Goal: Information Seeking & Learning: Learn about a topic

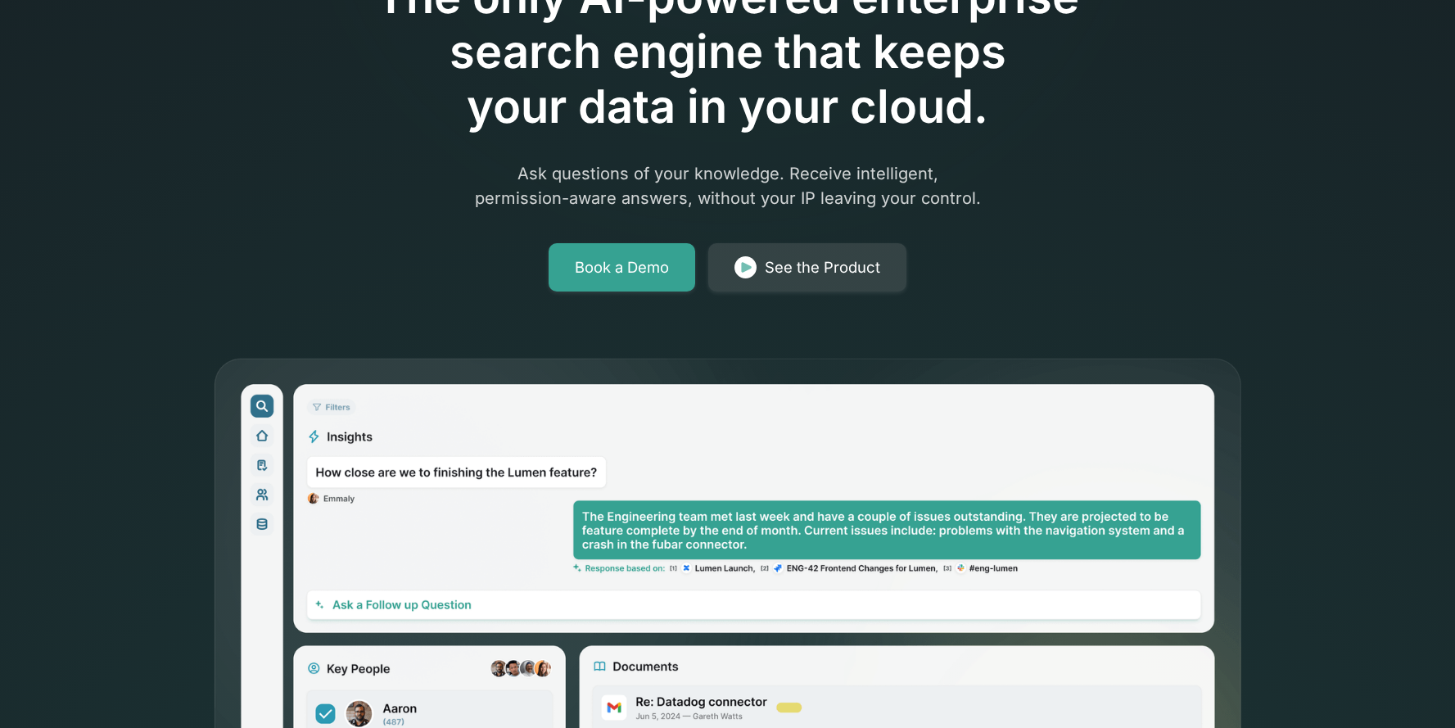
scroll to position [228, 0]
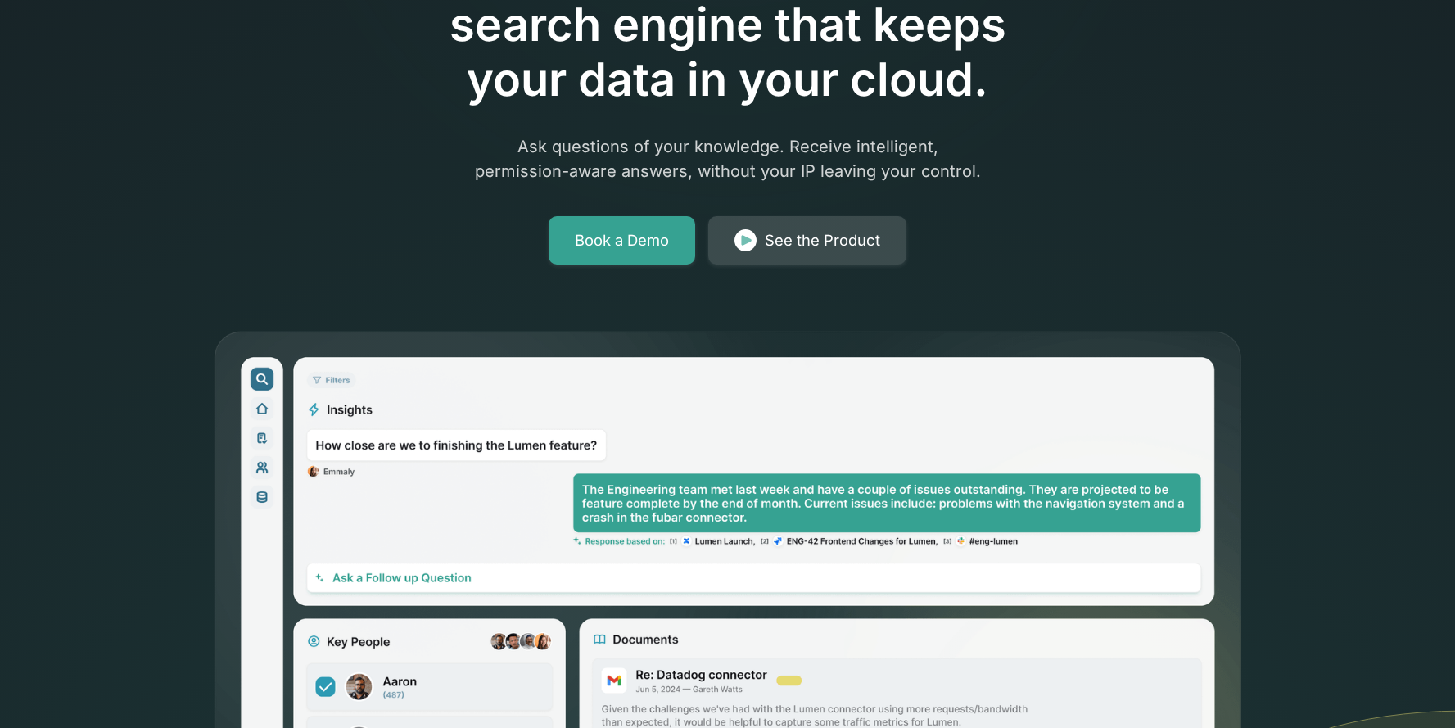
click at [761, 241] on link "See the Product" at bounding box center [807, 240] width 198 height 49
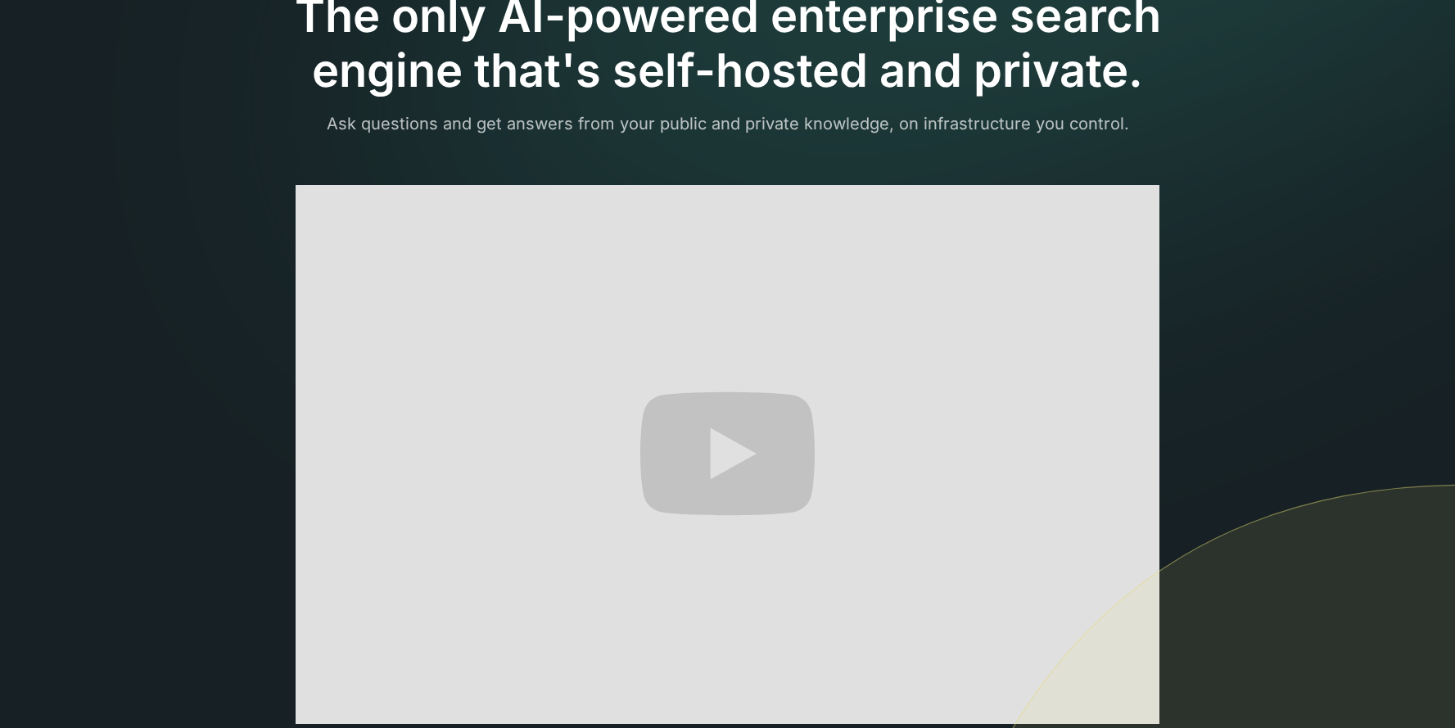
scroll to position [174, 0]
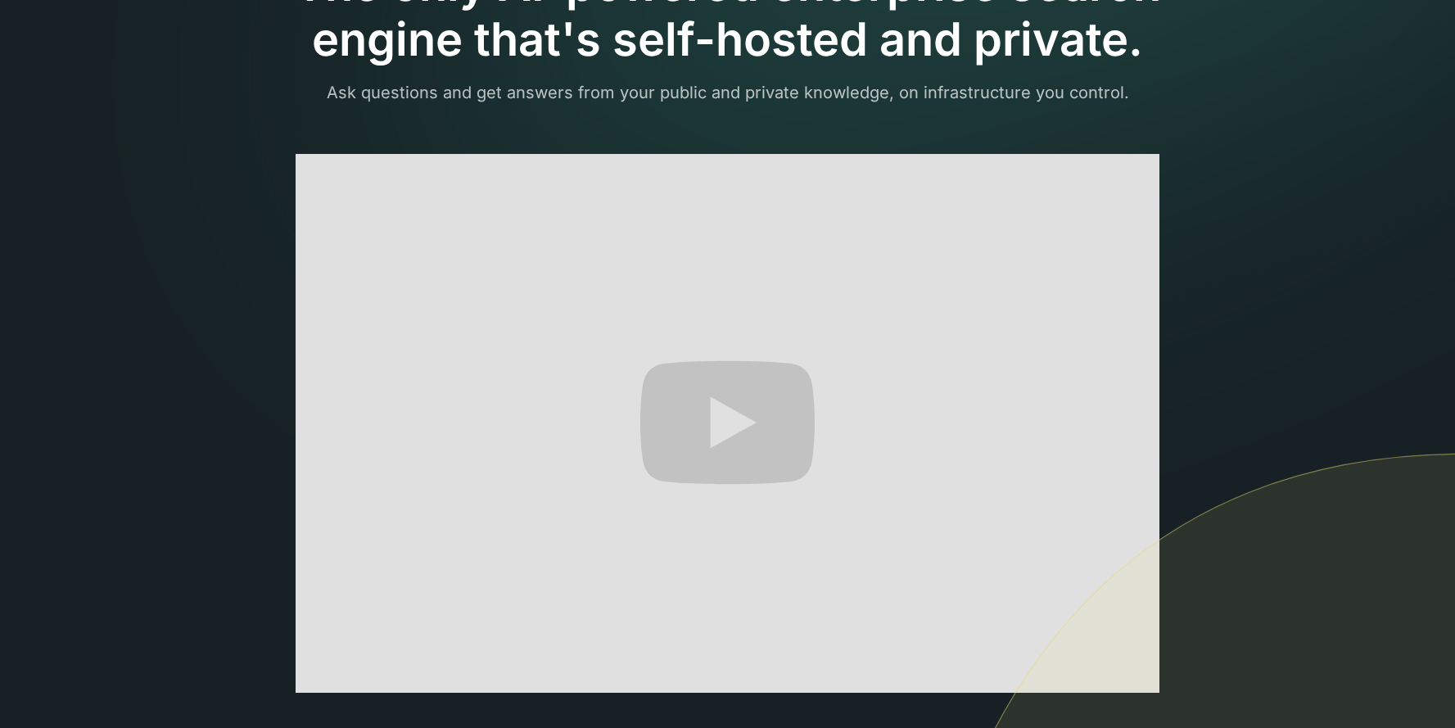
click at [1131, 675] on img at bounding box center [1178, 737] width 554 height 568
click at [1129, 675] on img at bounding box center [1178, 737] width 554 height 568
click at [1047, 583] on img at bounding box center [1178, 737] width 554 height 568
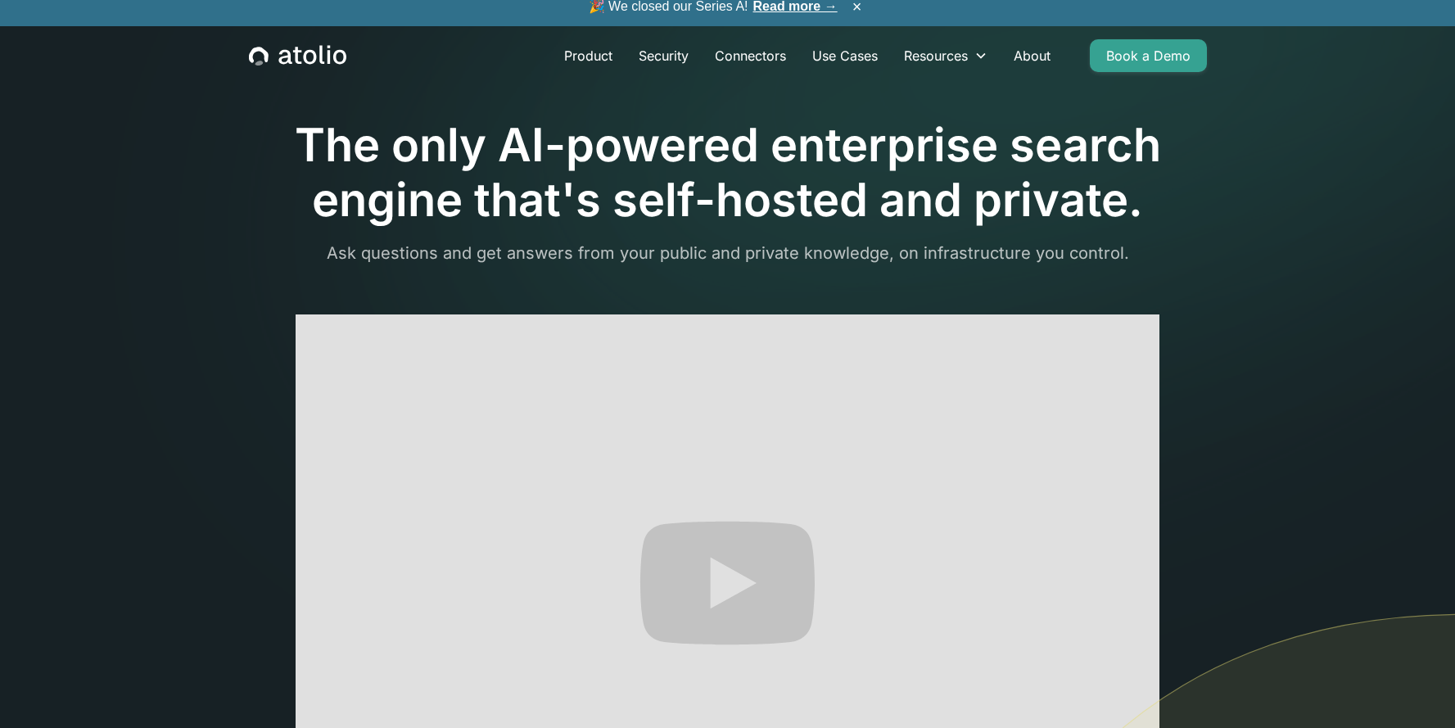
scroll to position [0, 0]
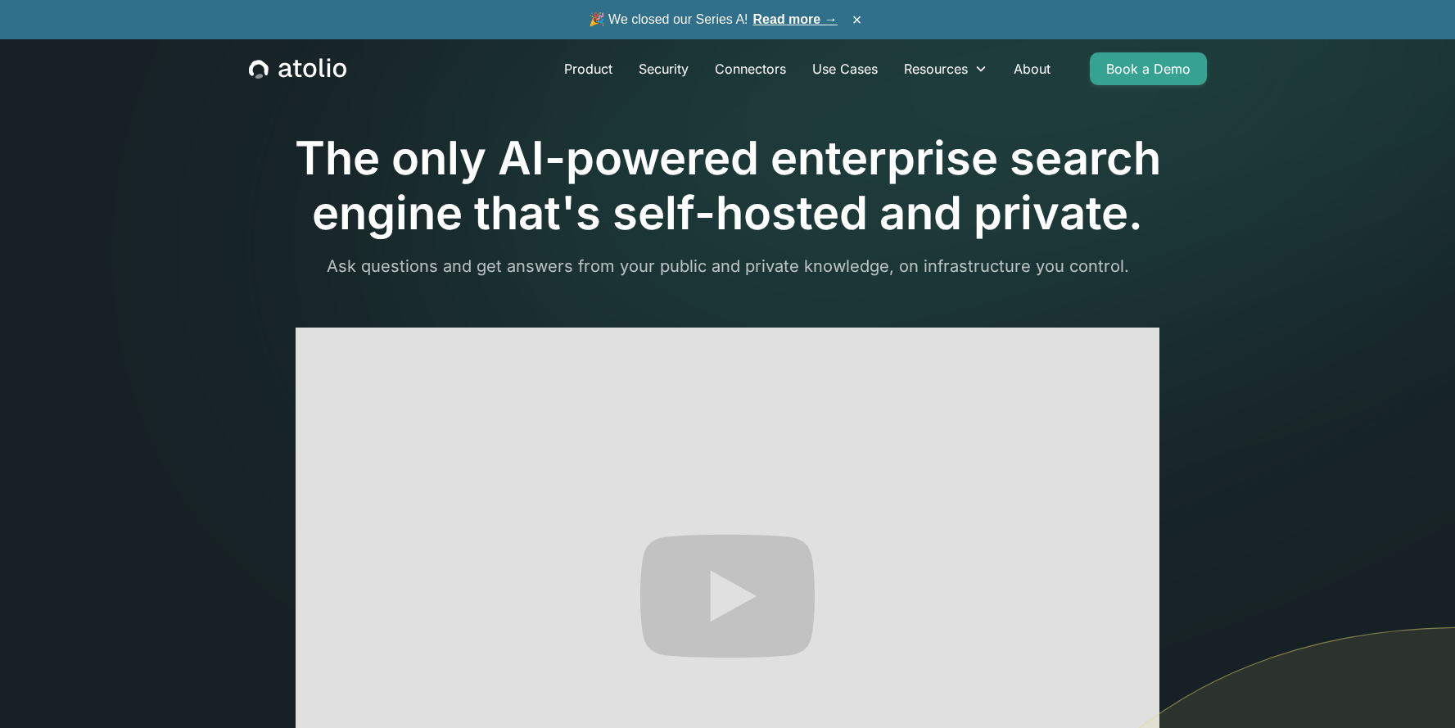
click at [316, 69] on icon "home" at bounding box center [297, 68] width 97 height 21
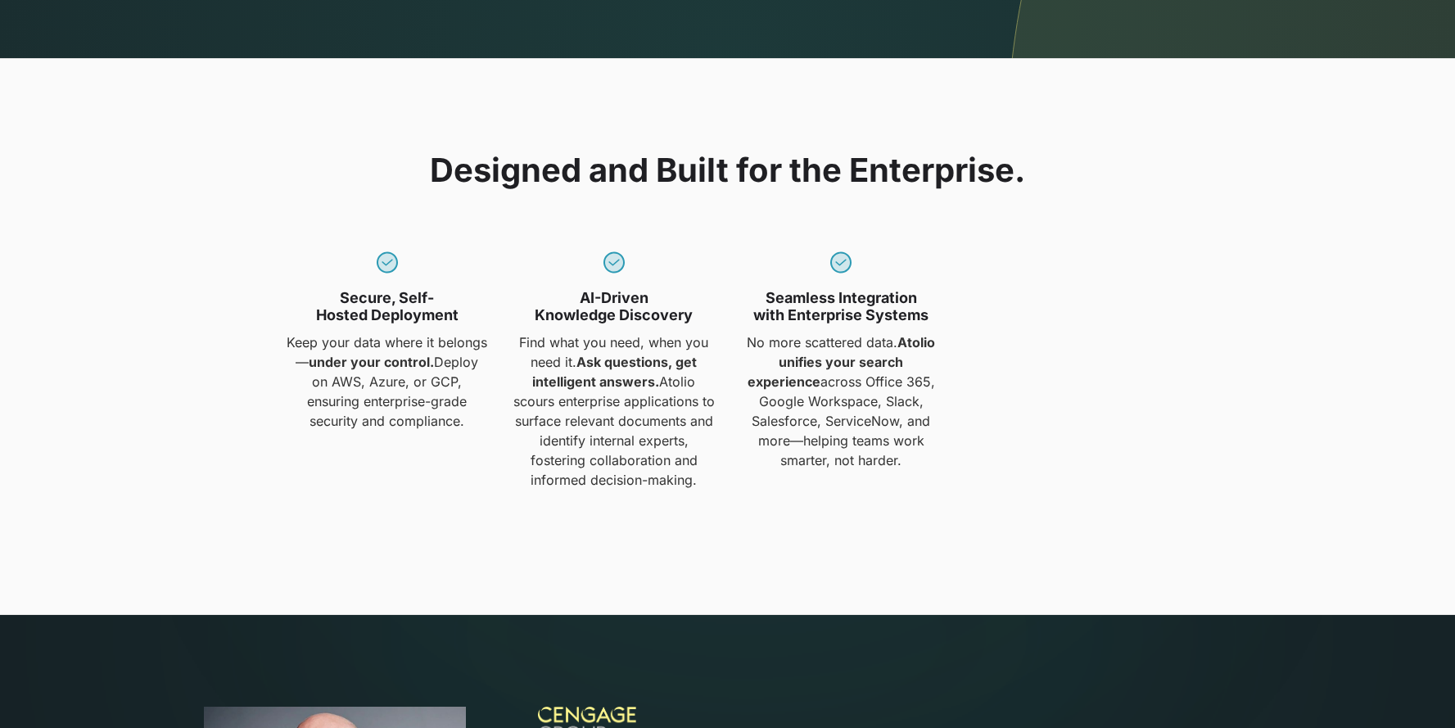
scroll to position [1339, 0]
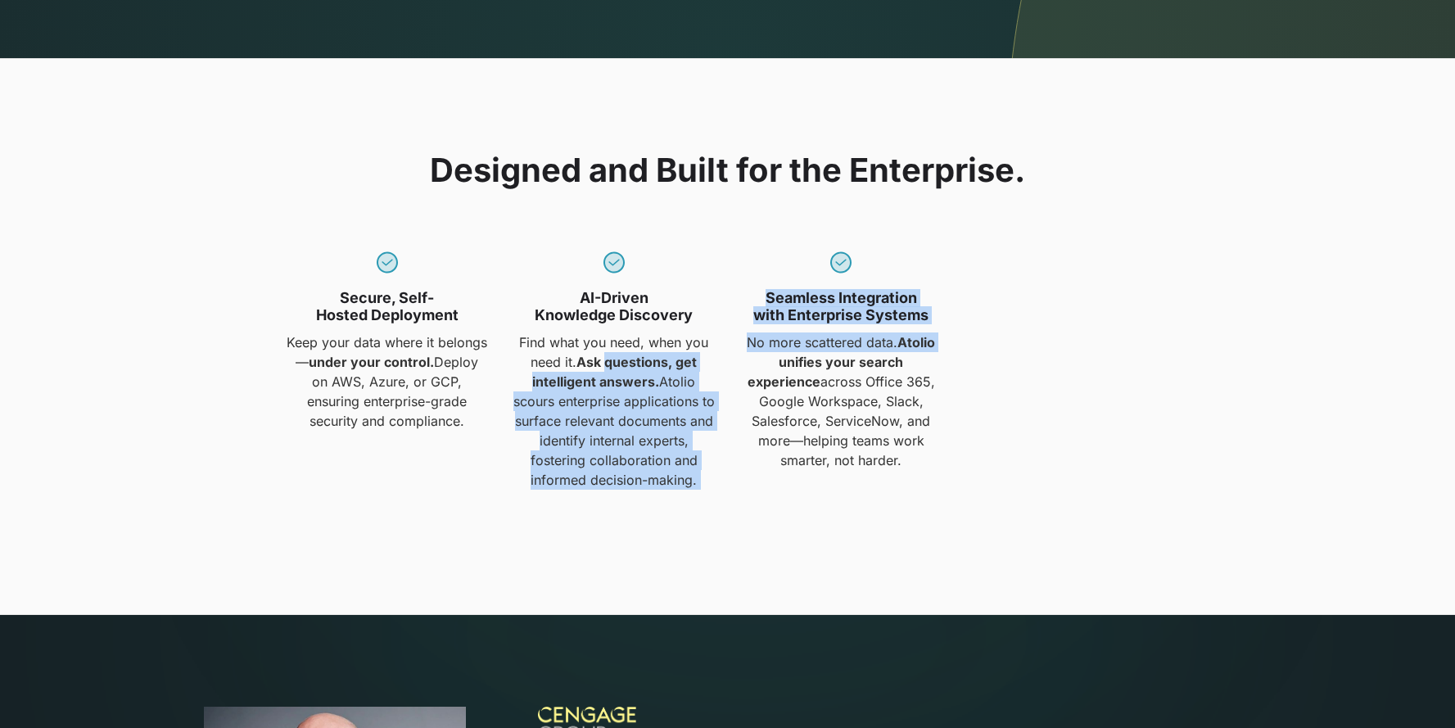
drag, startPoint x: 608, startPoint y: 362, endPoint x: 829, endPoint y: 346, distance: 222.4
click at [799, 368] on div "Secure, Self-Hosted Deployment Keep your data where it belongs— under your cont…" at bounding box center [727, 365] width 888 height 247
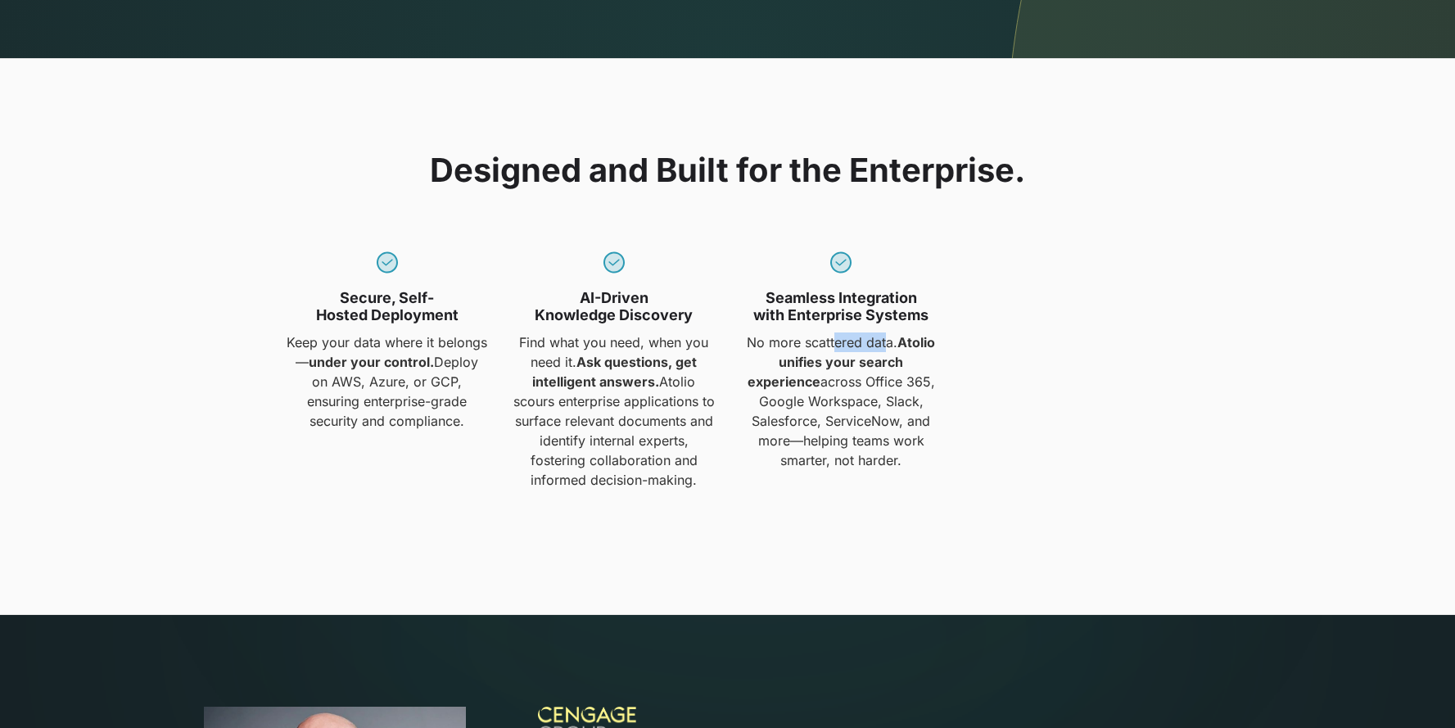
drag, startPoint x: 834, startPoint y: 344, endPoint x: 919, endPoint y: 328, distance: 86.6
click at [911, 332] on p "No more scattered data. Atolio unifies your search experience across Office 365…" at bounding box center [841, 401] width 207 height 138
click at [1028, 316] on div "Secure, Self-Hosted Deployment Keep your data where it belongs— under your cont…" at bounding box center [727, 365] width 888 height 247
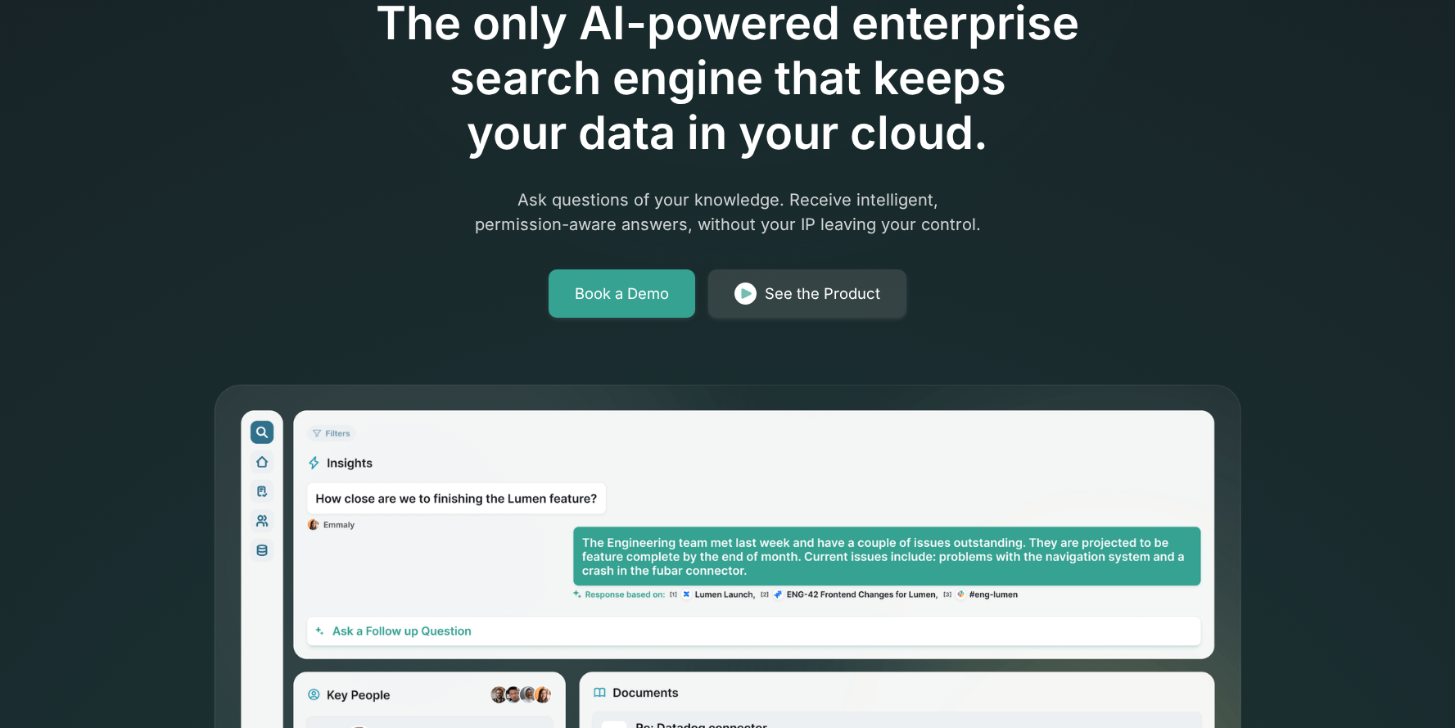
scroll to position [0, 0]
